Goal: Task Accomplishment & Management: Use online tool/utility

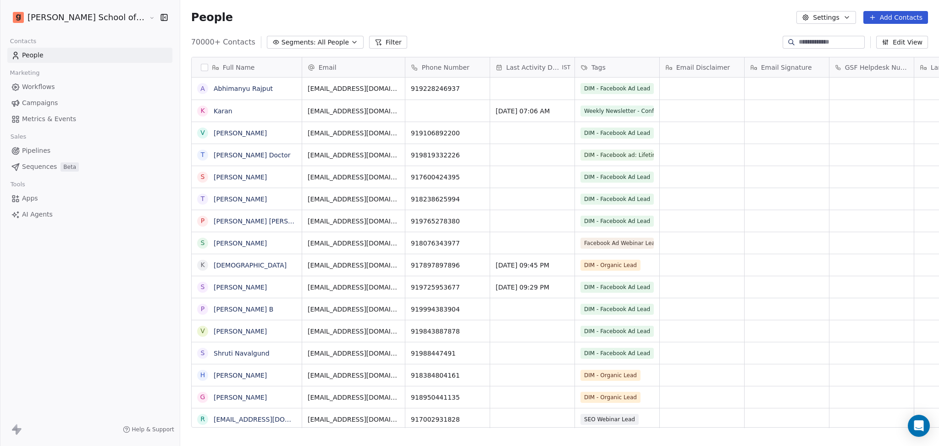
scroll to position [383, 785]
click at [819, 15] on button "Settings" at bounding box center [826, 17] width 59 height 13
click at [817, 67] on icon "Suggestions" at bounding box center [814, 66] width 7 height 7
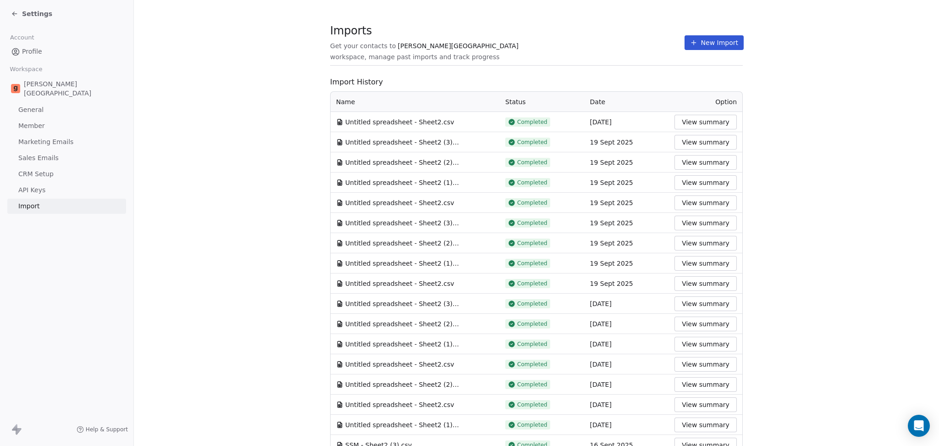
click at [716, 52] on section "Imports Get your contacts to [PERSON_NAME] School workspace, manage past import…" at bounding box center [536, 47] width 413 height 36
click at [711, 50] on div "Imports Get your contacts to [PERSON_NAME] School workspace, manage past import…" at bounding box center [536, 43] width 413 height 16
click at [706, 42] on button "New Import" at bounding box center [714, 42] width 59 height 15
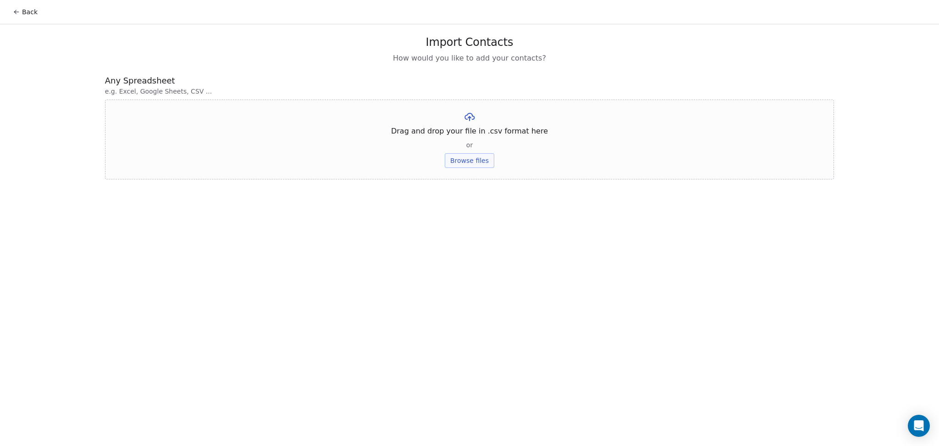
click at [456, 159] on button "Browse files" at bounding box center [470, 160] width 50 height 15
click at [479, 159] on button "Browse files" at bounding box center [470, 160] width 50 height 15
click at [470, 131] on button "Upload" at bounding box center [469, 135] width 33 height 15
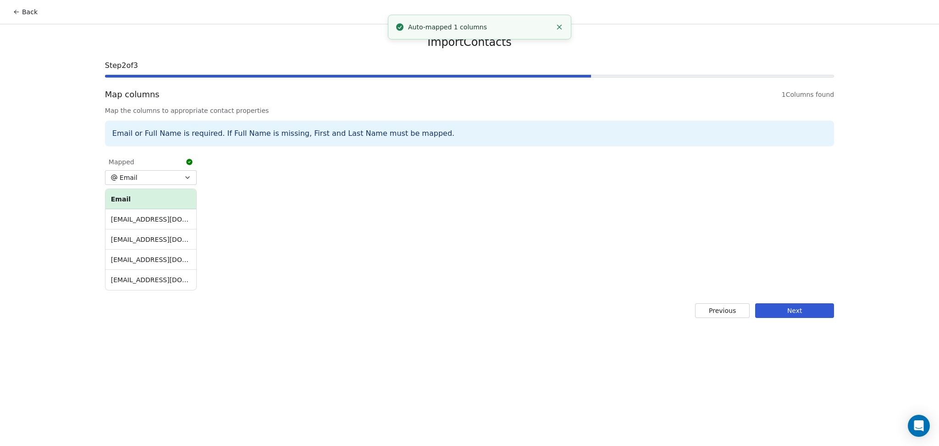
drag, startPoint x: 818, startPoint y: 318, endPoint x: 713, endPoint y: 318, distance: 105.0
click at [817, 318] on div "Import Contacts Step 2 of 3 Map columns 1 Columns found Map the columns to appr…" at bounding box center [469, 176] width 751 height 305
click at [801, 305] on button "Next" at bounding box center [795, 310] width 79 height 15
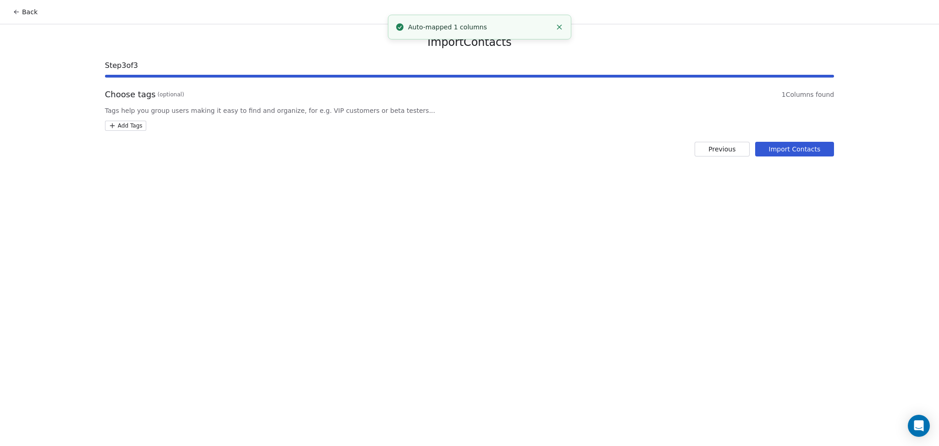
click at [126, 131] on div "Import Contacts Step 3 of 3 Choose tags (optional) 1 Columns found Tags help yo…" at bounding box center [469, 95] width 751 height 143
click at [124, 127] on html "Back Import Contacts Step 3 of 3 Choose tags (optional) 1 Columns found Tags he…" at bounding box center [469, 223] width 939 height 446
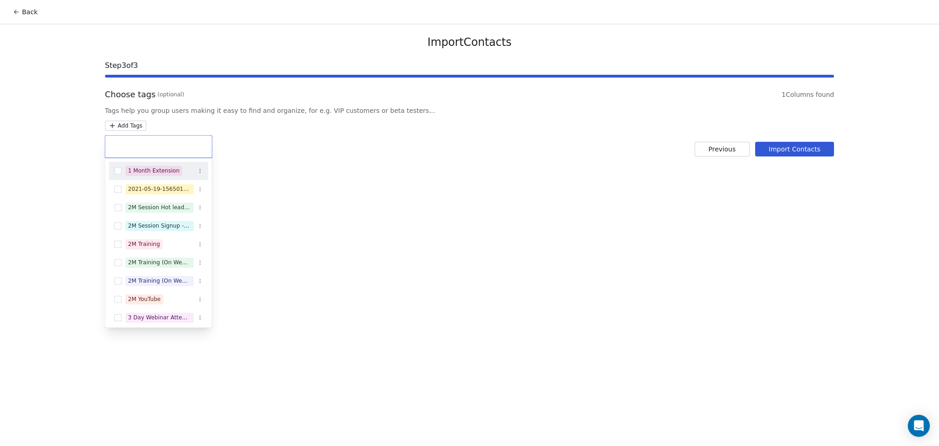
click at [147, 145] on input "text" at bounding box center [159, 146] width 96 height 10
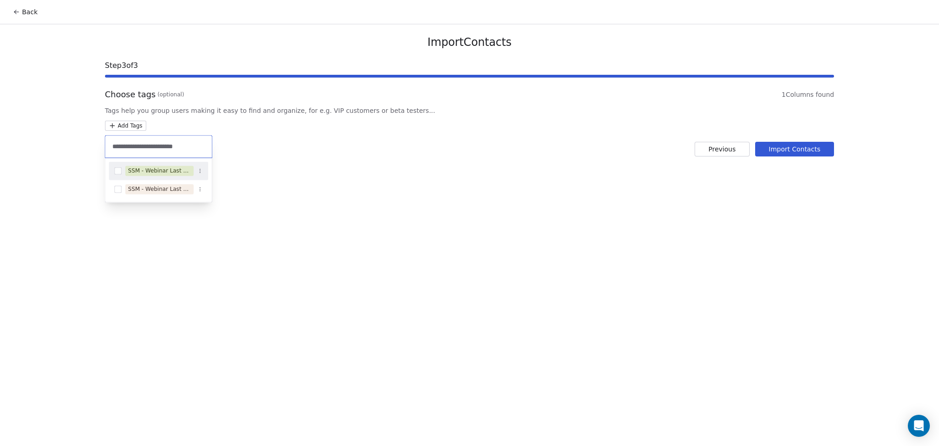
type input "**********"
click at [130, 170] on div "SSM - Webinar Last No Show" at bounding box center [159, 171] width 63 height 8
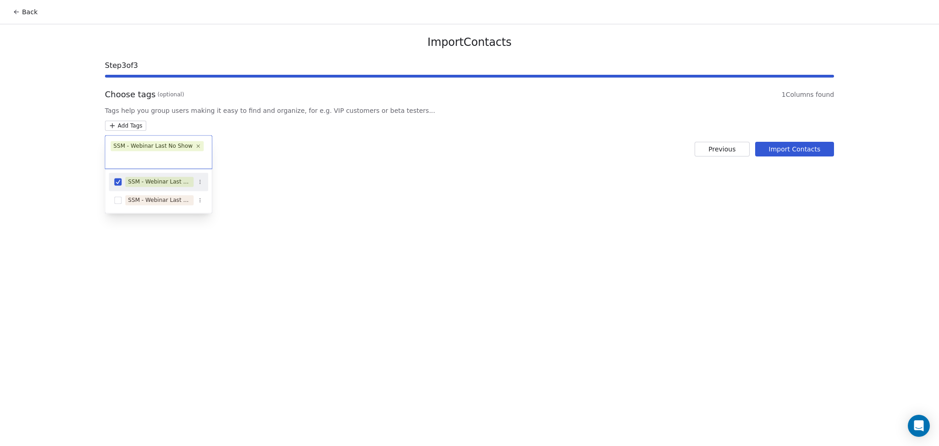
click at [491, 168] on html "Back Import Contacts Step 3 of 3 Choose tags (optional) 1 Columns found Tags he…" at bounding box center [469, 223] width 939 height 446
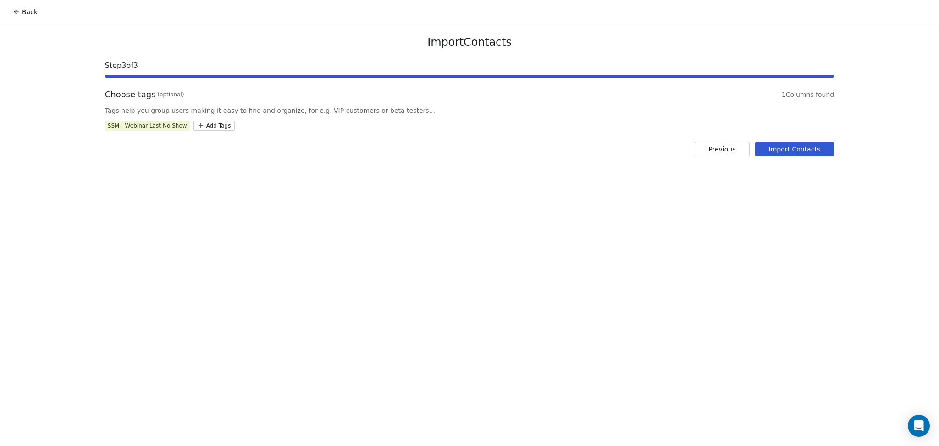
click at [778, 151] on button "Import Contacts" at bounding box center [795, 149] width 79 height 15
